Goal: Task Accomplishment & Management: Manage account settings

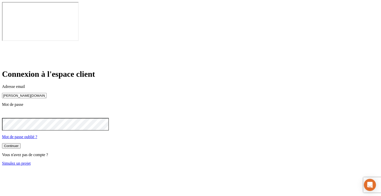
click at [47, 93] on input "[PERSON_NAME][DOMAIN_NAME][EMAIL_ADDRESS][DOMAIN_NAME]" at bounding box center [24, 95] width 45 height 5
paste input "11121"
type input "[PERSON_NAME][DOMAIN_NAME][EMAIL_ADDRESS][DOMAIN_NAME]"
click at [21, 144] on button "Continuer" at bounding box center [11, 146] width 19 height 5
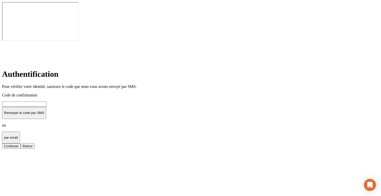
click at [47, 101] on input at bounding box center [24, 103] width 45 height 5
type input "000000"
click at [21, 143] on button "Continuer" at bounding box center [11, 145] width 19 height 5
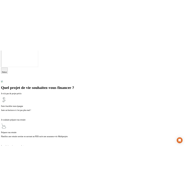
scroll to position [11, 0]
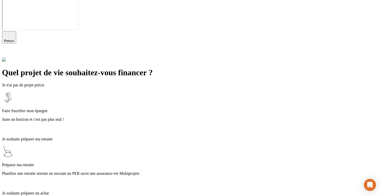
click at [162, 91] on div "Faire fructifier mon épargne Juste un horizon et c'est pas plus mal !" at bounding box center [190, 111] width 377 height 41
click at [133, 117] on p "Juste un horizon et c'est pas plus mal !" at bounding box center [190, 119] width 377 height 5
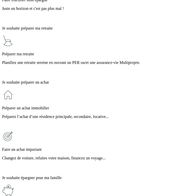
scroll to position [124, 0]
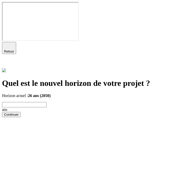
click at [47, 102] on input "text" at bounding box center [24, 104] width 45 height 5
type input "4"
click at [21, 117] on button "Continuer" at bounding box center [11, 114] width 19 height 5
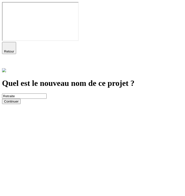
click at [47, 93] on input "Retraite" at bounding box center [24, 95] width 45 height 5
type input "fructifer"
click at [19, 103] on div "Continuer" at bounding box center [11, 101] width 15 height 4
